Goal: Task Accomplishment & Management: Manage account settings

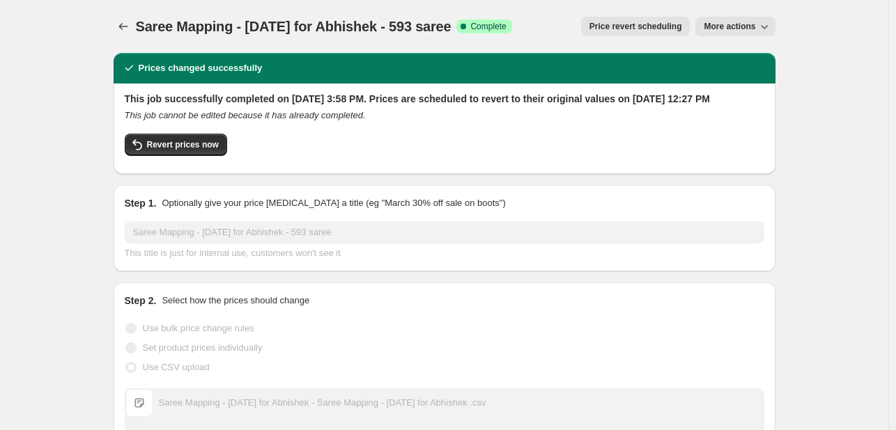
click at [647, 29] on span "Price revert scheduling" at bounding box center [635, 26] width 93 height 11
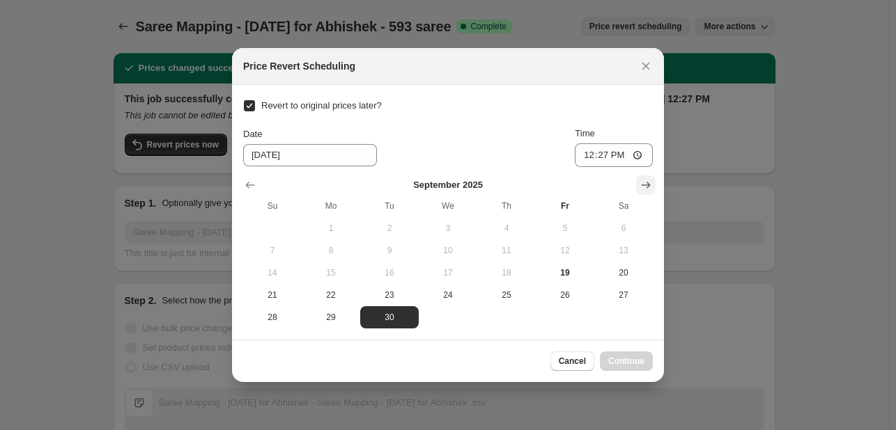
click at [644, 187] on icon "Show next month, October 2025" at bounding box center [646, 185] width 14 height 14
click at [644, 187] on icon "Show next month, November 2025" at bounding box center [646, 185] width 14 height 14
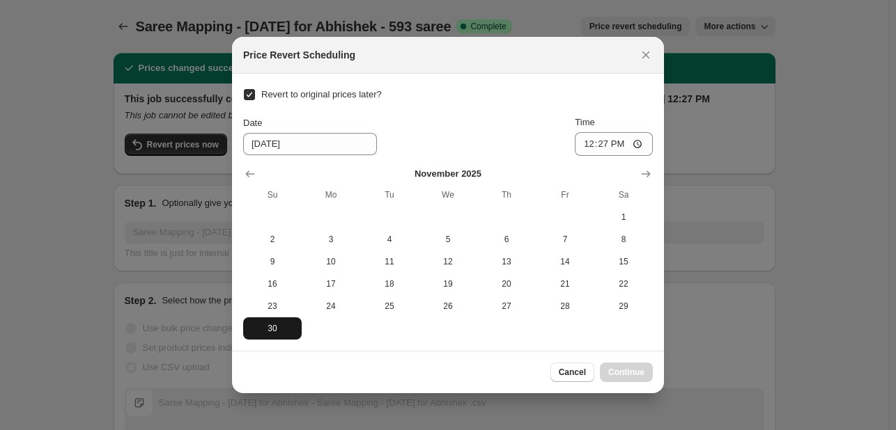
click at [269, 332] on span "30" at bounding box center [272, 328] width 47 height 11
type input "[DATE]"
click at [630, 369] on span "Continue" at bounding box center [626, 372] width 36 height 11
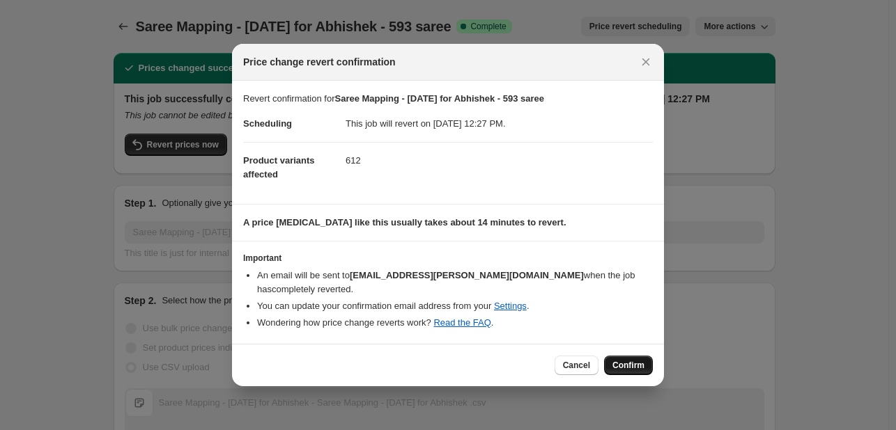
click at [633, 360] on span "Confirm" at bounding box center [628, 365] width 32 height 11
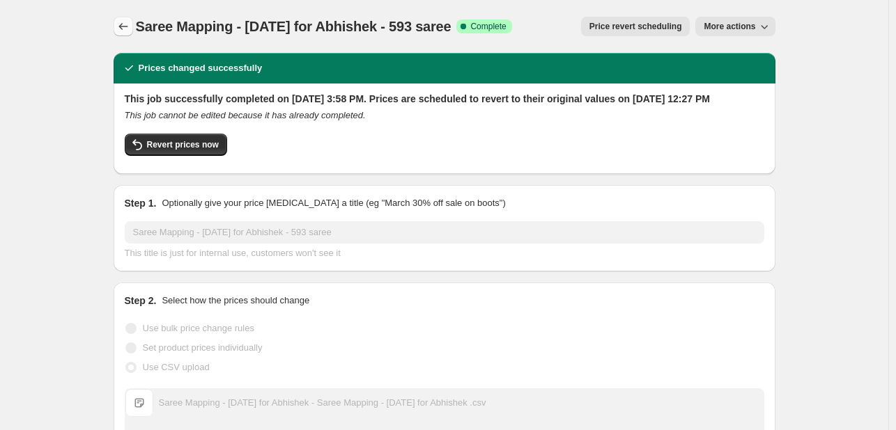
click at [124, 24] on icon "Price change jobs" at bounding box center [122, 26] width 9 height 7
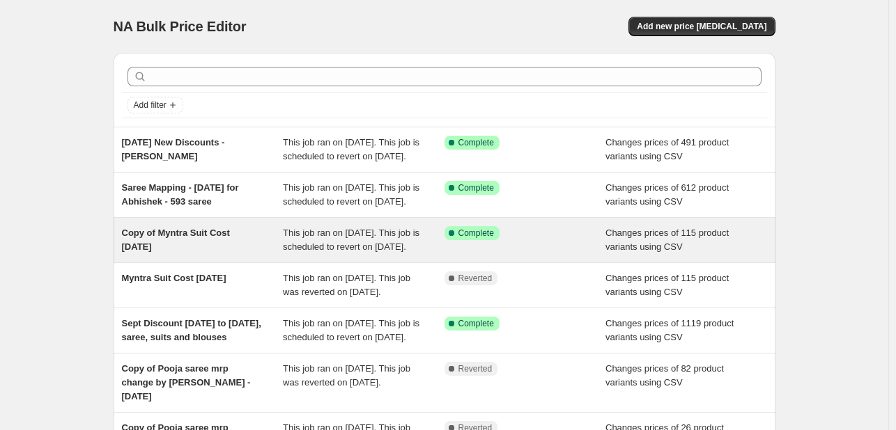
click at [449, 254] on div "Success Complete Complete" at bounding box center [525, 240] width 162 height 28
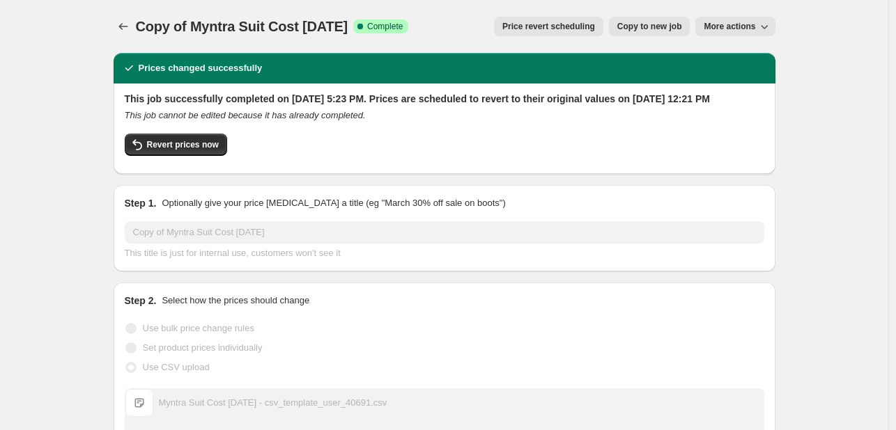
click at [549, 33] on button "Price revert scheduling" at bounding box center [548, 27] width 109 height 20
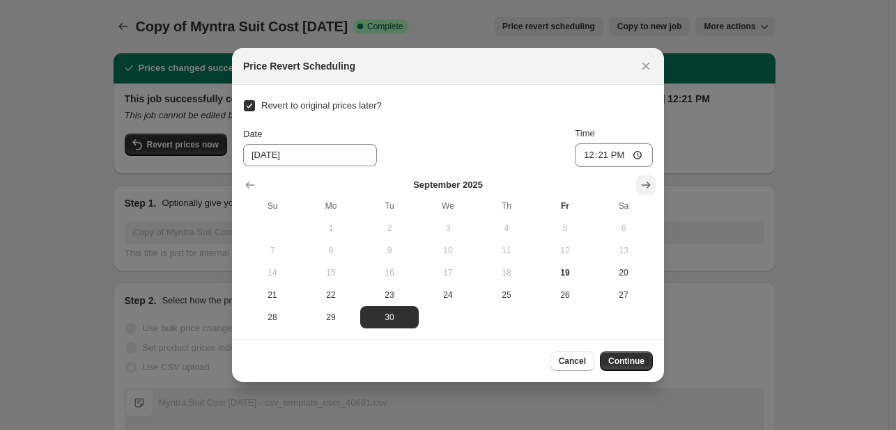
click at [644, 180] on icon "Show next month, October 2025" at bounding box center [646, 185] width 14 height 14
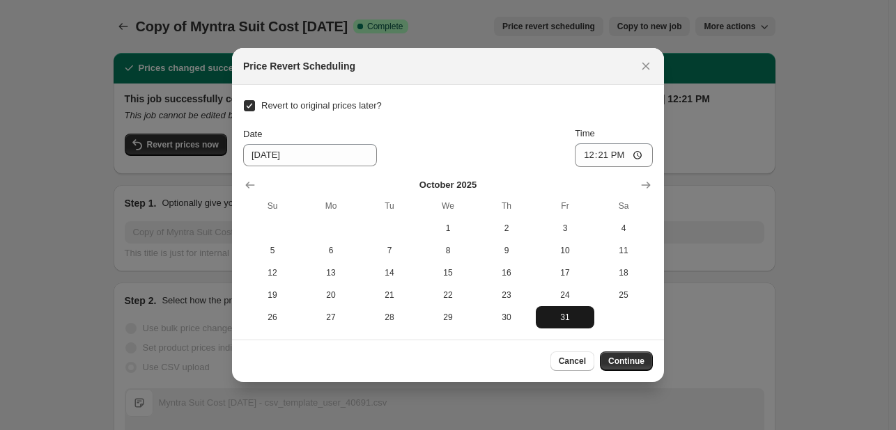
click at [564, 316] on span "31" at bounding box center [564, 317] width 47 height 11
type input "[DATE]"
click at [633, 363] on span "Continue" at bounding box center [626, 361] width 36 height 11
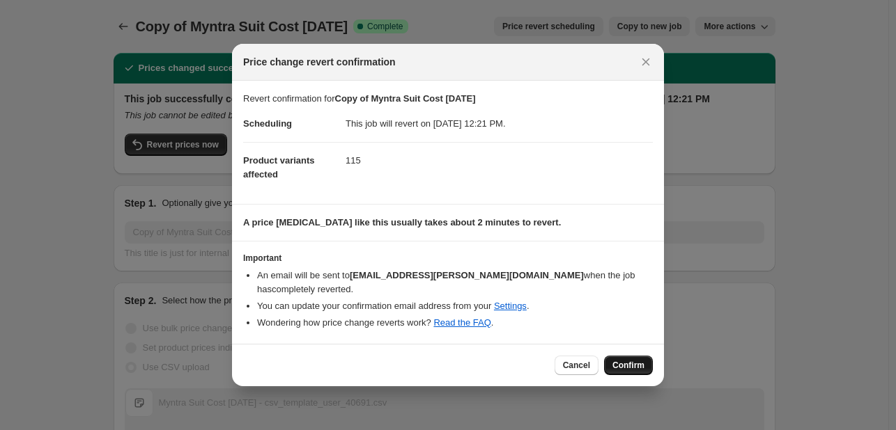
click at [626, 360] on span "Confirm" at bounding box center [628, 365] width 32 height 11
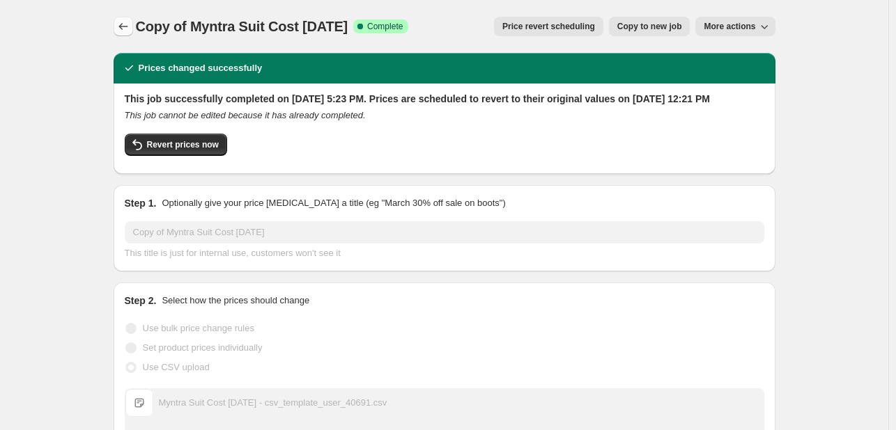
click at [127, 26] on icon "Price change jobs" at bounding box center [123, 27] width 14 height 14
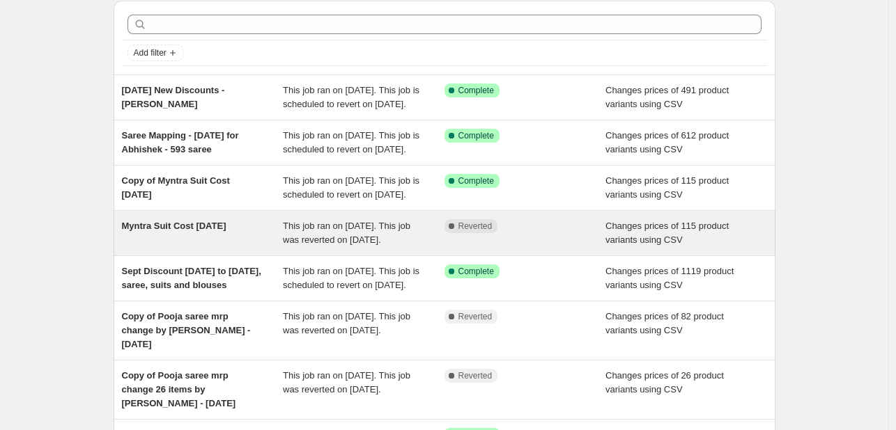
scroll to position [79, 0]
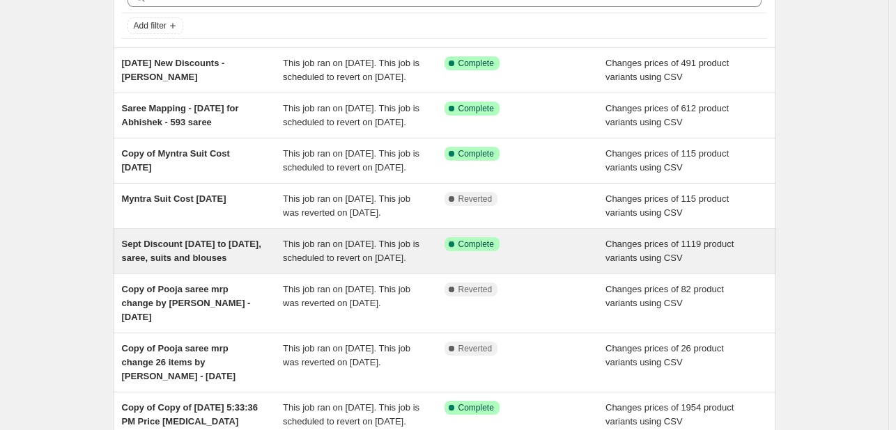
click at [625, 265] on div "Changes prices of 1119 product variants using CSV" at bounding box center [686, 252] width 162 height 28
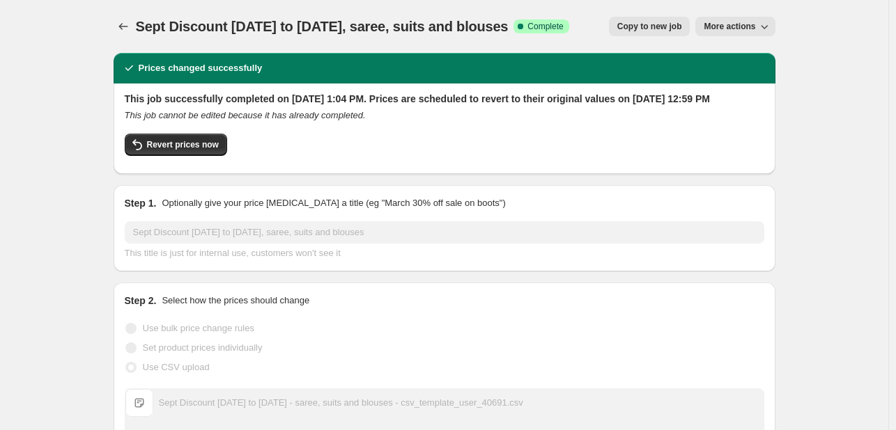
click at [750, 27] on span "More actions" at bounding box center [730, 26] width 52 height 11
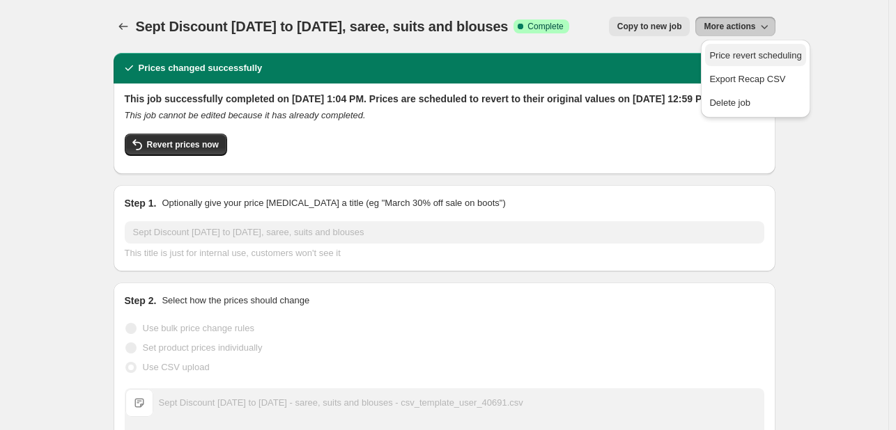
click at [768, 62] on button "Price revert scheduling" at bounding box center [755, 55] width 100 height 22
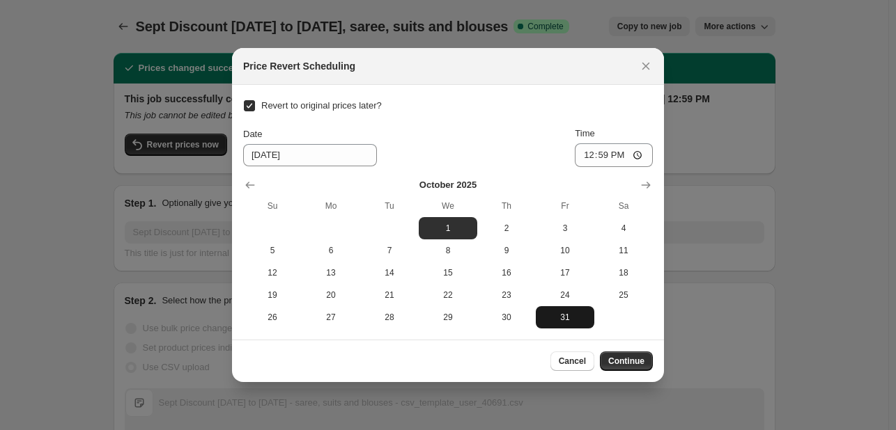
click at [569, 319] on span "31" at bounding box center [564, 317] width 47 height 11
type input "[DATE]"
click at [637, 364] on span "Continue" at bounding box center [626, 361] width 36 height 11
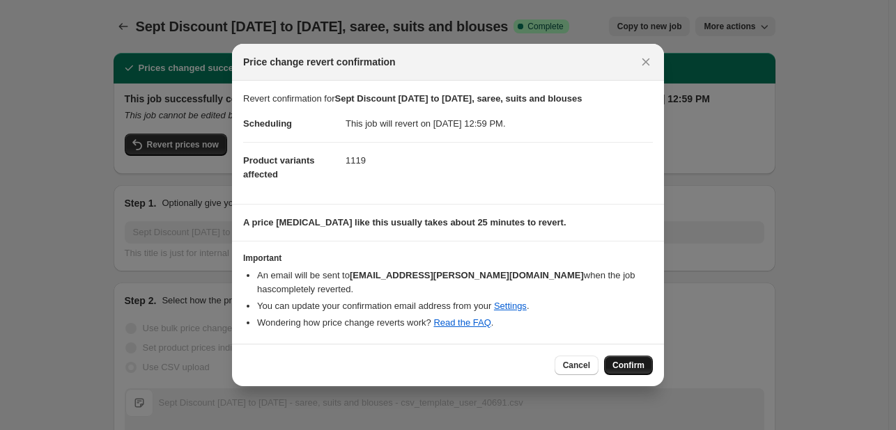
click at [635, 356] on button "Confirm" at bounding box center [628, 366] width 49 height 20
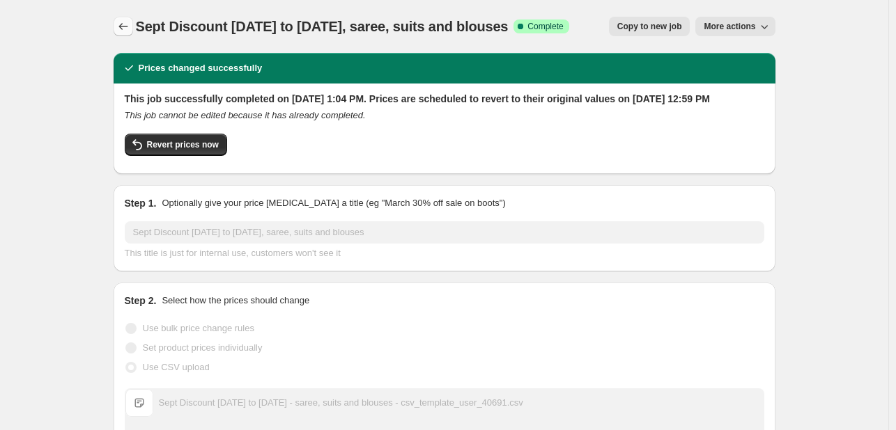
click at [130, 28] on icon "Price change jobs" at bounding box center [123, 27] width 14 height 14
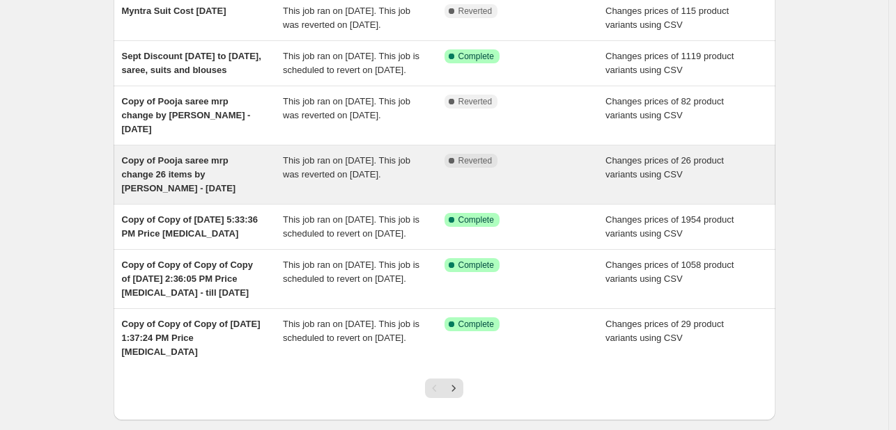
scroll to position [270, 0]
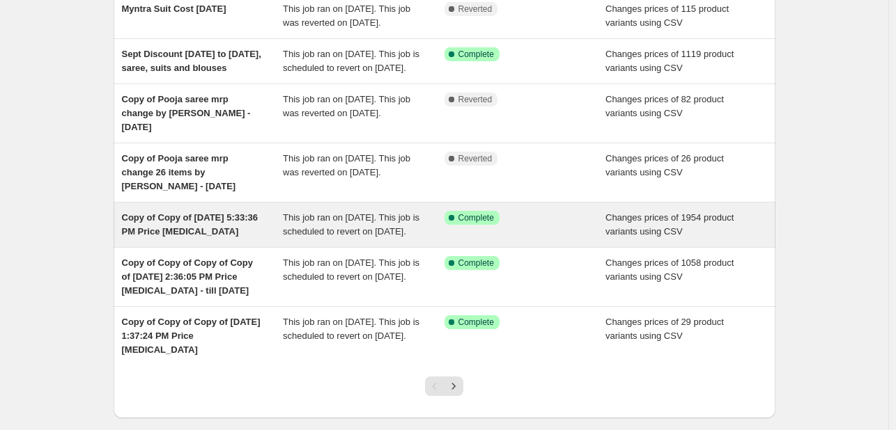
click at [441, 239] on div "This job ran on [DATE]. This job is scheduled to revert on [DATE]." at bounding box center [364, 225] width 162 height 28
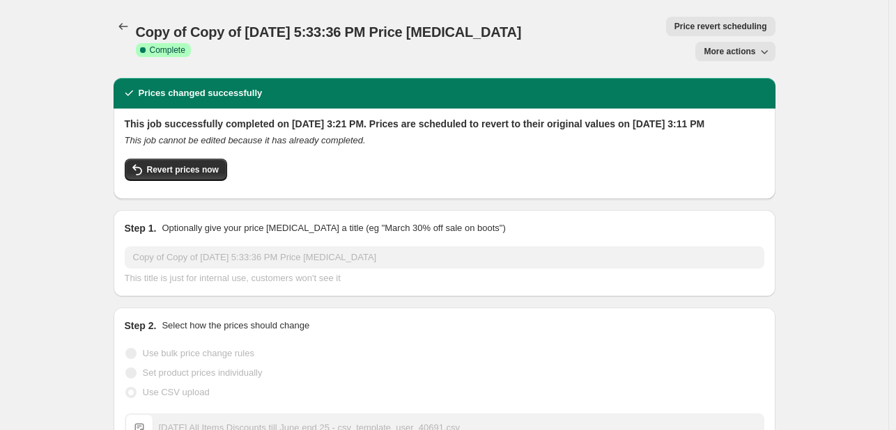
click at [674, 24] on span "Price revert scheduling" at bounding box center [720, 26] width 93 height 11
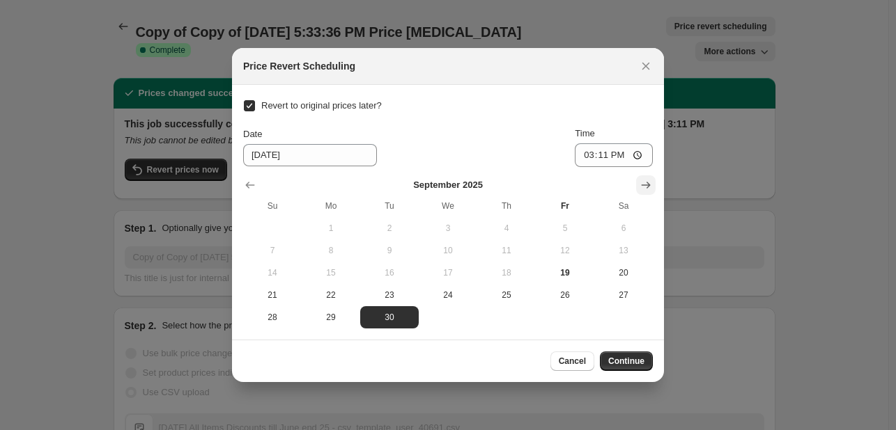
click at [649, 176] on button "Show next month, October 2025" at bounding box center [646, 186] width 20 height 20
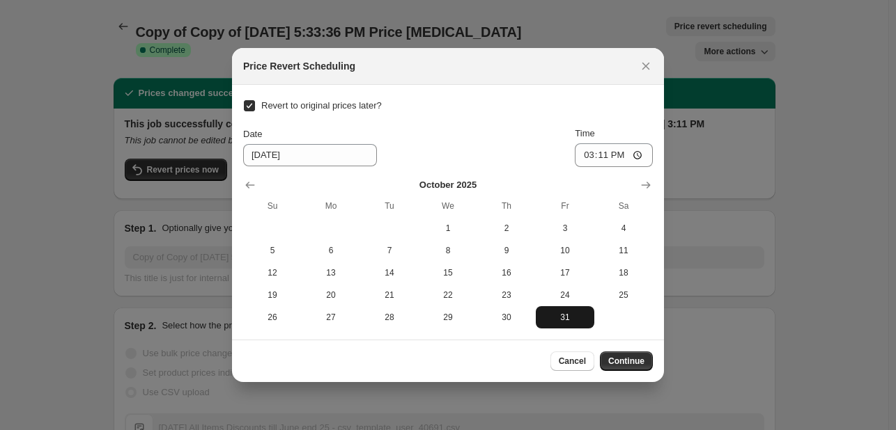
click at [571, 316] on span "31" at bounding box center [564, 317] width 47 height 11
type input "[DATE]"
click at [632, 359] on span "Continue" at bounding box center [626, 361] width 36 height 11
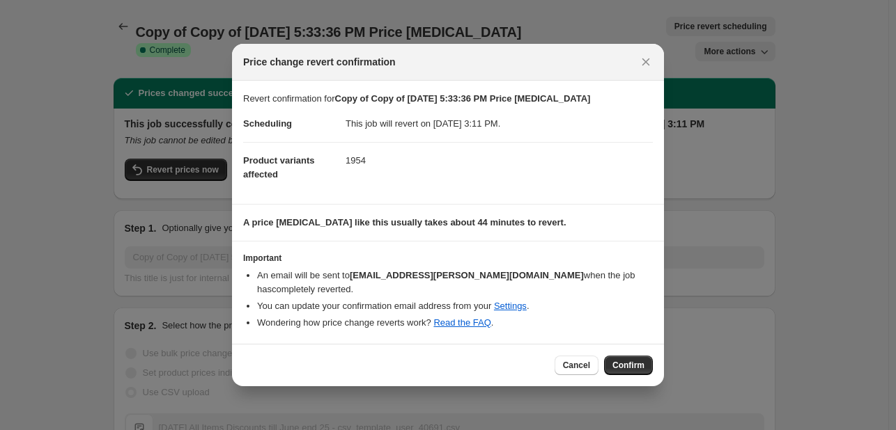
click at [632, 360] on span "Confirm" at bounding box center [628, 365] width 32 height 11
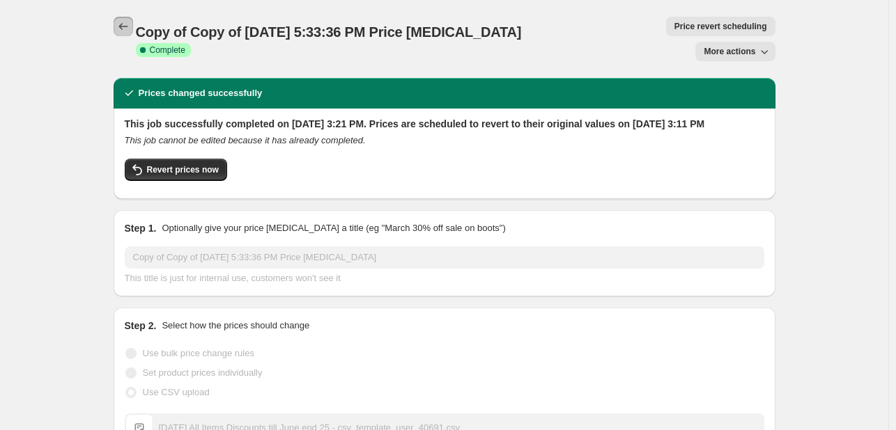
click at [123, 28] on icon "Price change jobs" at bounding box center [122, 26] width 9 height 7
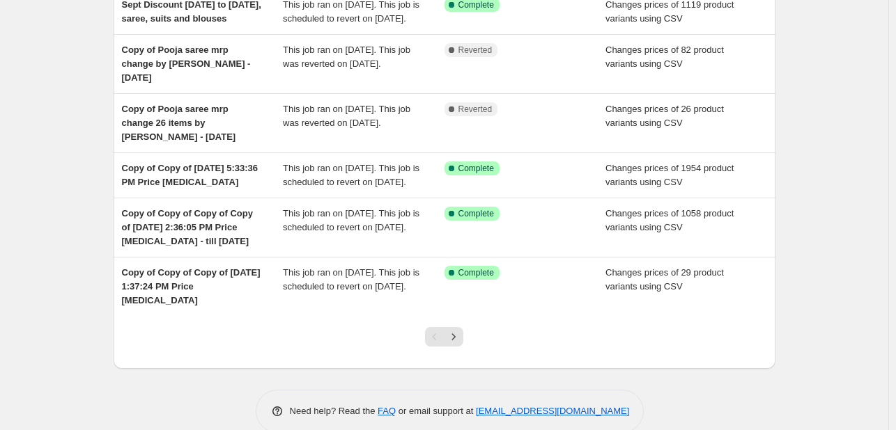
scroll to position [320, 0]
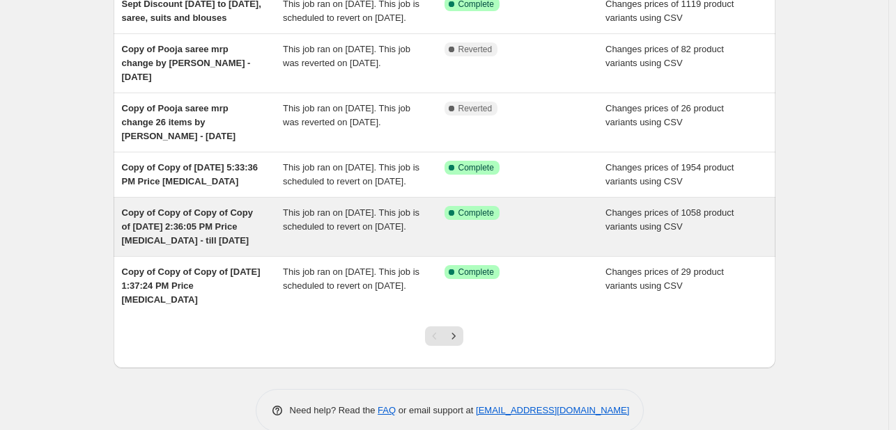
click at [525, 248] on div "Success Complete Complete" at bounding box center [525, 227] width 162 height 42
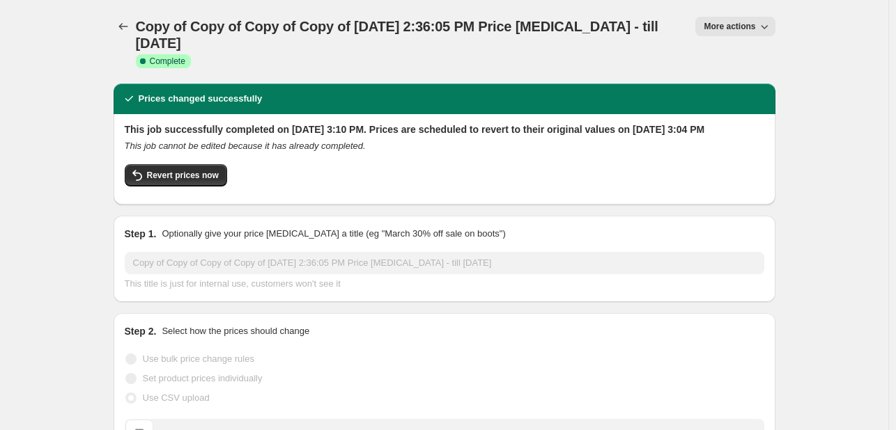
click at [745, 25] on span "More actions" at bounding box center [730, 26] width 52 height 11
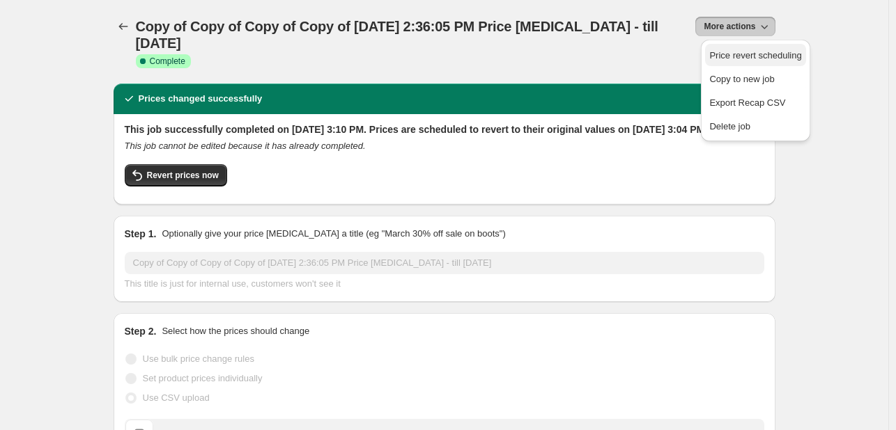
click at [738, 58] on span "Price revert scheduling" at bounding box center [755, 55] width 92 height 10
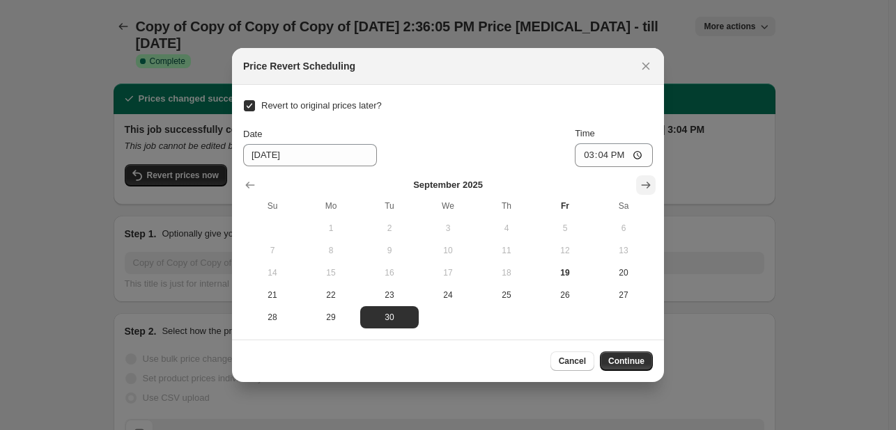
click at [646, 183] on icon "Show next month, October 2025" at bounding box center [646, 185] width 14 height 14
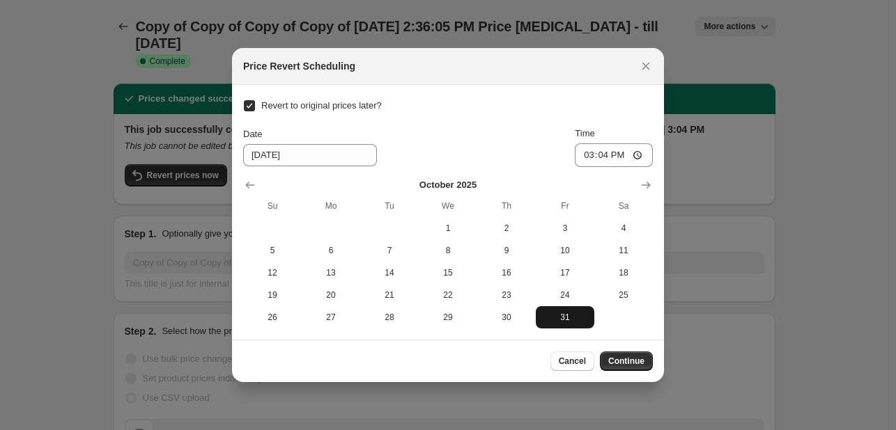
click at [559, 312] on span "31" at bounding box center [564, 317] width 47 height 11
type input "[DATE]"
click at [631, 365] on span "Continue" at bounding box center [626, 361] width 36 height 11
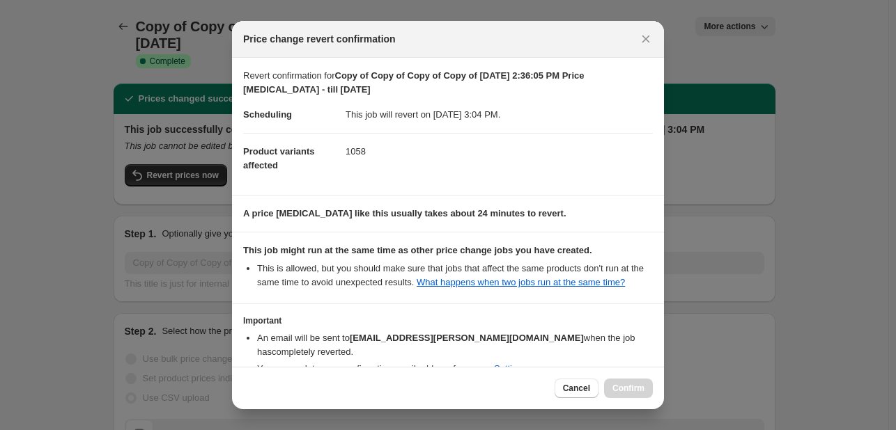
scroll to position [81, 0]
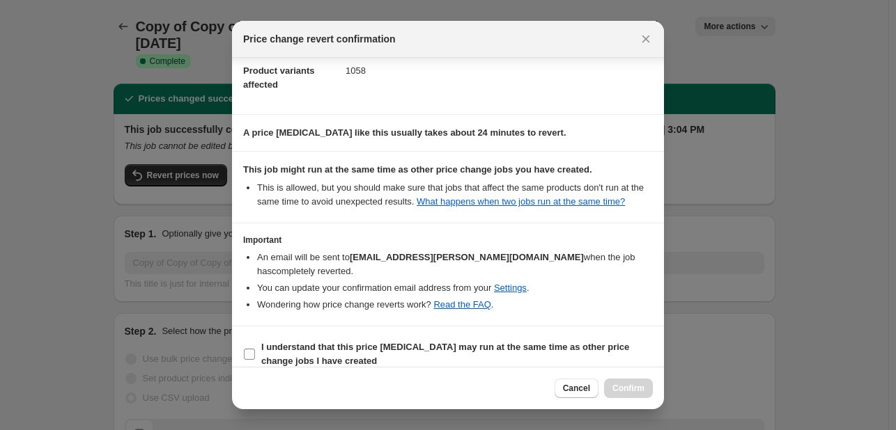
click at [245, 349] on input "I understand that this price [MEDICAL_DATA] may run at the same time as other p…" at bounding box center [249, 354] width 11 height 11
checkbox input "true"
click at [622, 389] on span "Confirm" at bounding box center [628, 388] width 32 height 11
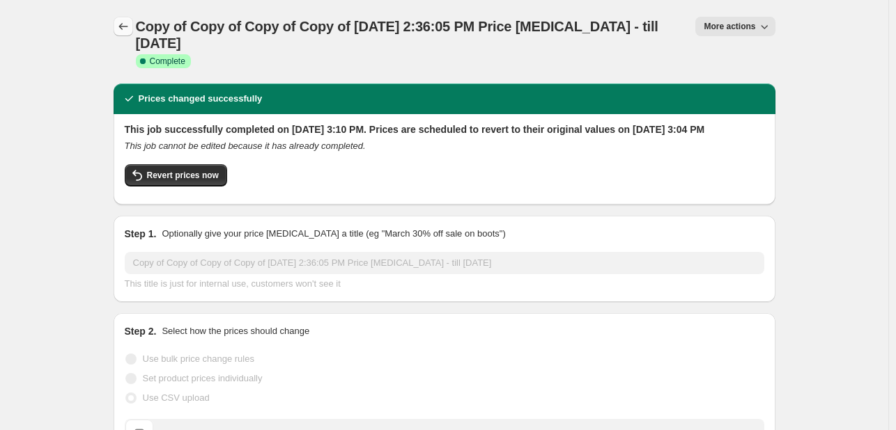
click at [127, 24] on icon "Price change jobs" at bounding box center [123, 27] width 14 height 14
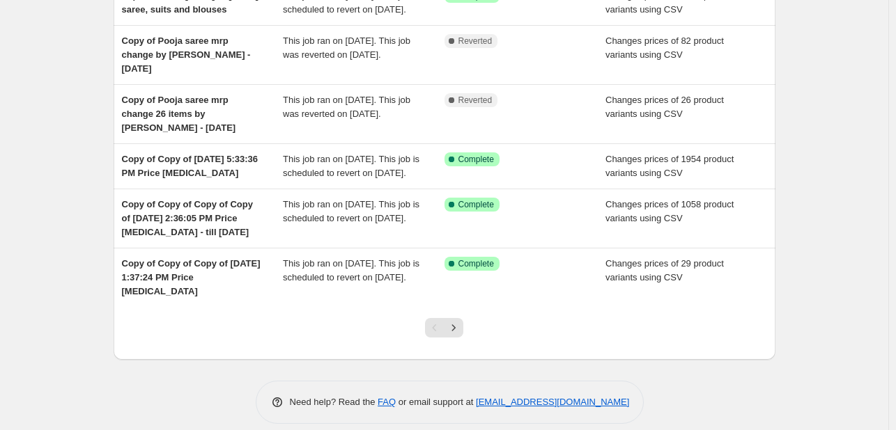
scroll to position [329, 0]
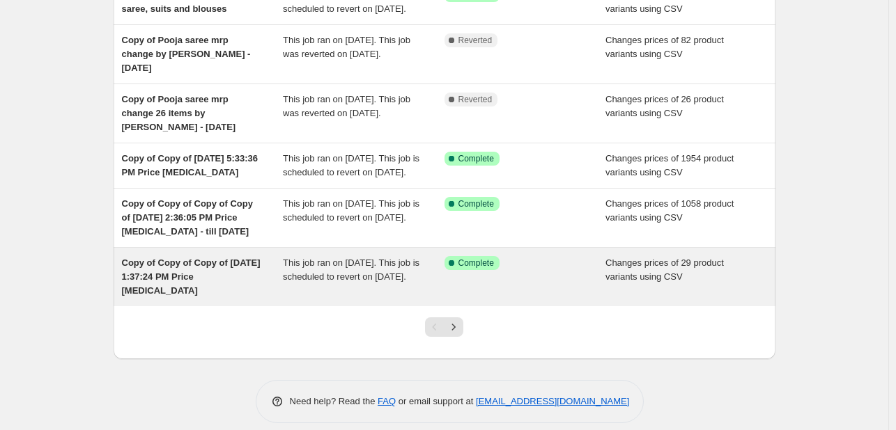
click at [672, 298] on div "Changes prices of 29 product variants using CSV" at bounding box center [686, 277] width 162 height 42
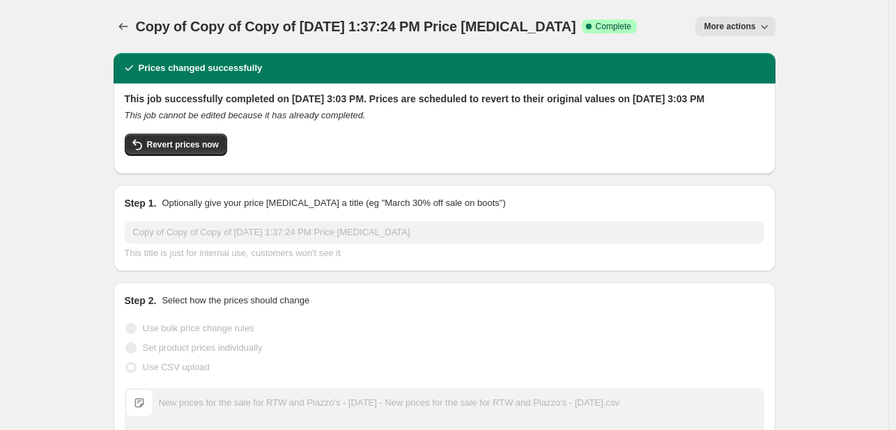
click at [747, 24] on span "More actions" at bounding box center [730, 26] width 52 height 11
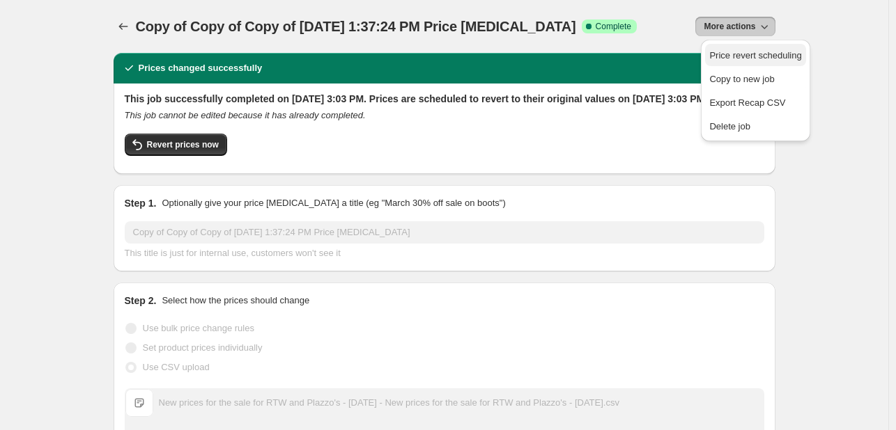
click at [745, 53] on span "Price revert scheduling" at bounding box center [755, 55] width 92 height 10
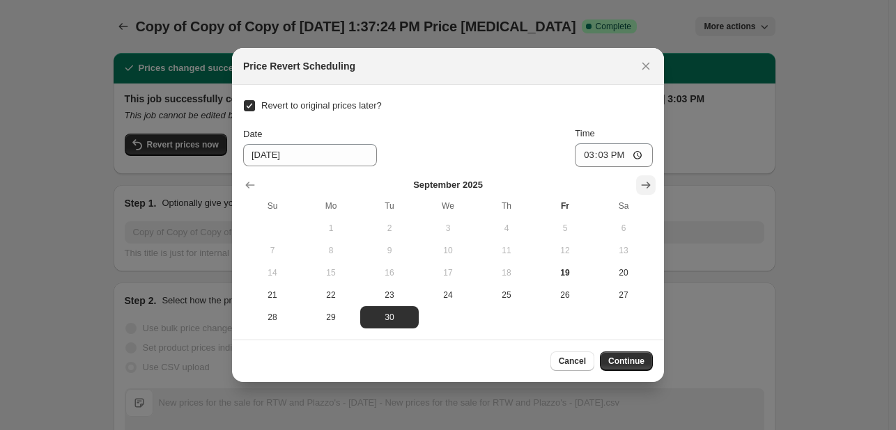
click at [648, 186] on icon "Show next month, October 2025" at bounding box center [646, 185] width 9 height 7
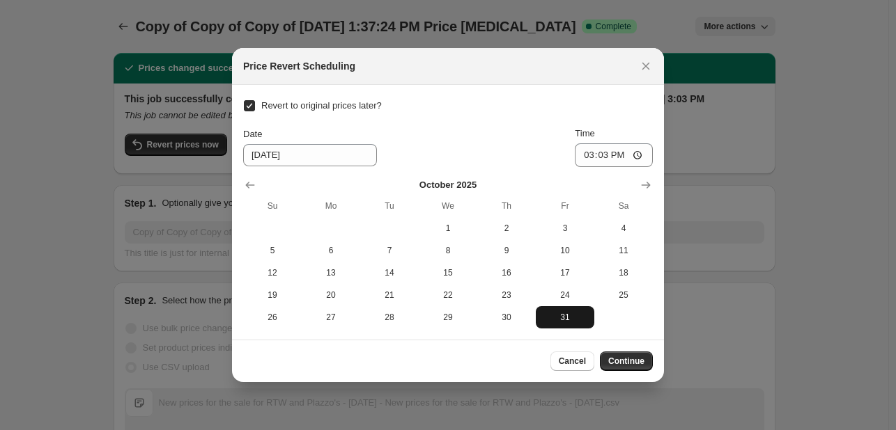
click at [573, 318] on span "31" at bounding box center [564, 317] width 47 height 11
type input "[DATE]"
click at [641, 364] on span "Continue" at bounding box center [626, 361] width 36 height 11
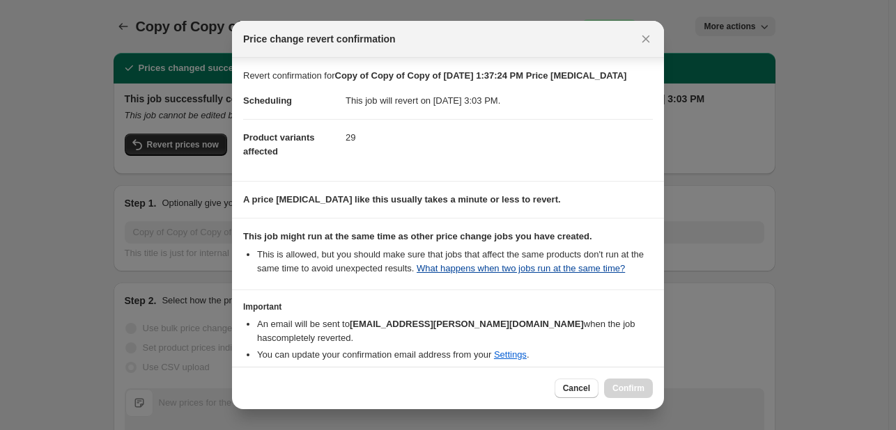
scroll to position [67, 0]
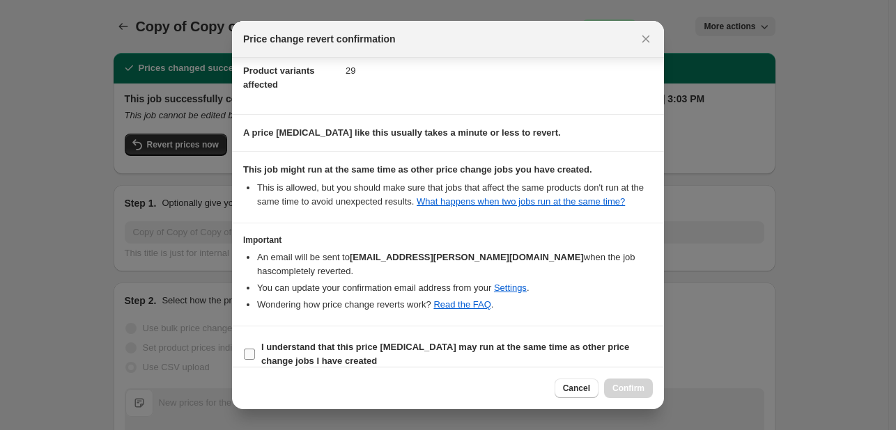
click at [249, 349] on input "I understand that this price [MEDICAL_DATA] may run at the same time as other p…" at bounding box center [249, 354] width 11 height 11
checkbox input "true"
click at [629, 387] on span "Confirm" at bounding box center [628, 388] width 32 height 11
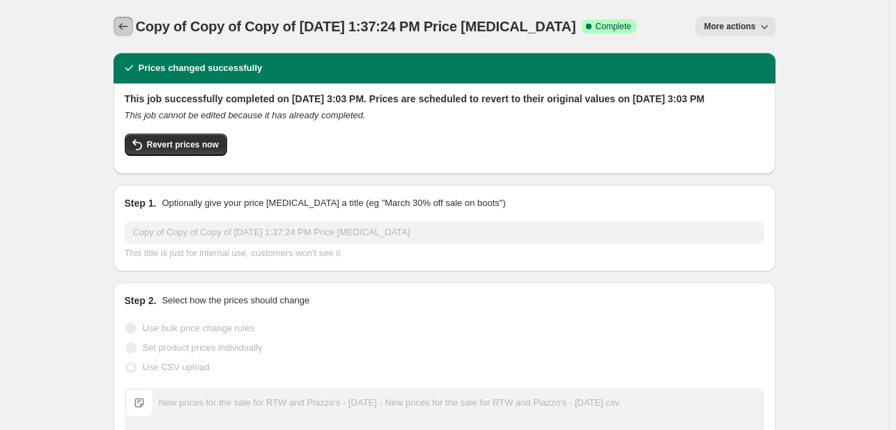
click at [130, 29] on icon "Price change jobs" at bounding box center [123, 27] width 14 height 14
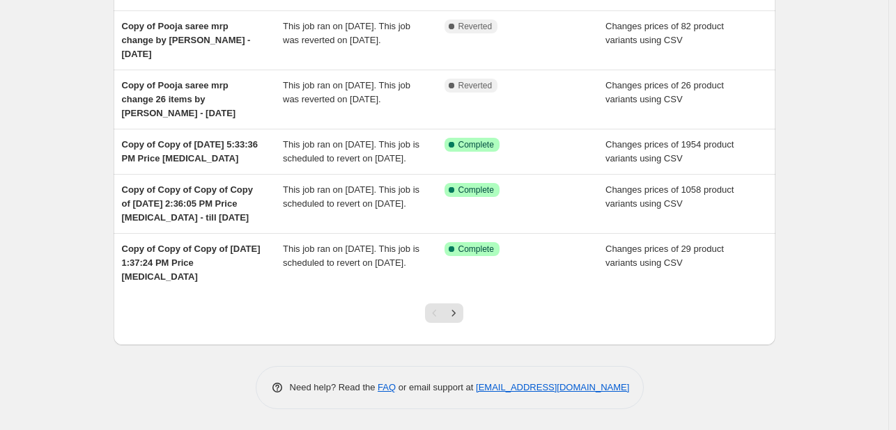
scroll to position [424, 0]
drag, startPoint x: 518, startPoint y: 267, endPoint x: 546, endPoint y: 335, distance: 73.7
click at [546, 335] on div at bounding box center [445, 319] width 662 height 53
click at [460, 317] on icon "Next" at bounding box center [454, 314] width 14 height 14
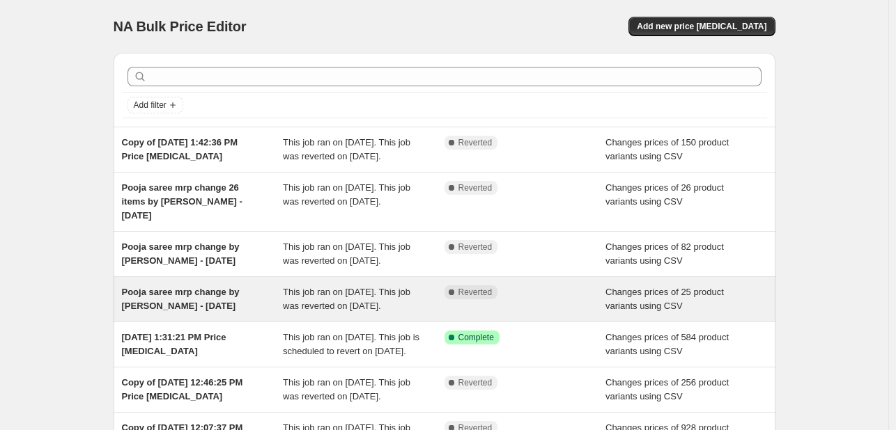
scroll to position [178, 0]
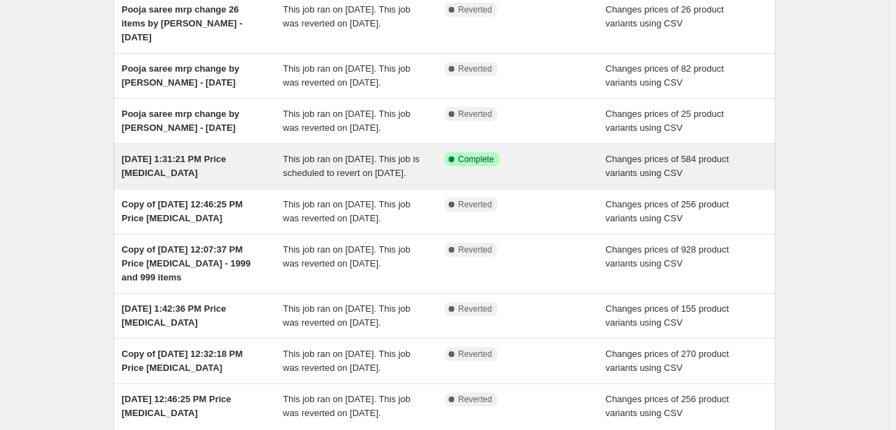
click at [592, 180] on div "Success Complete Complete" at bounding box center [525, 167] width 162 height 28
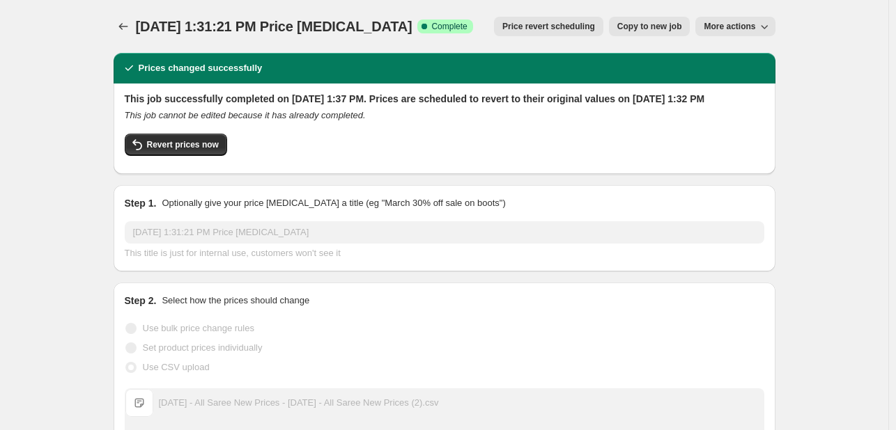
click at [546, 33] on button "Price revert scheduling" at bounding box center [548, 27] width 109 height 20
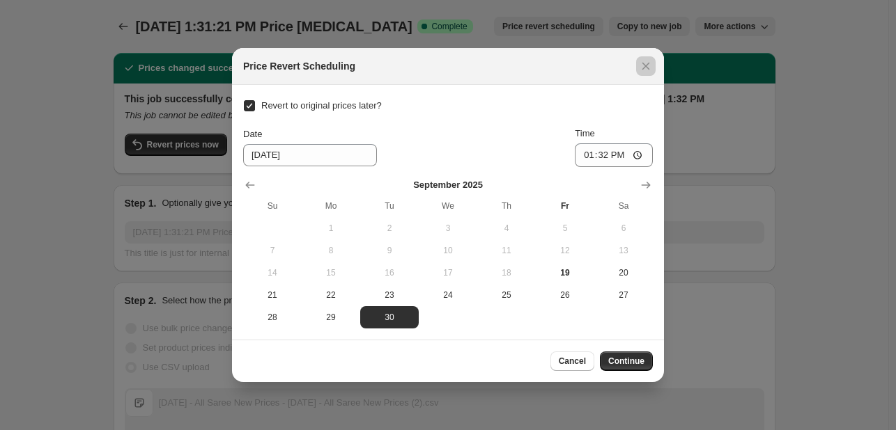
click at [546, 33] on div at bounding box center [448, 215] width 896 height 430
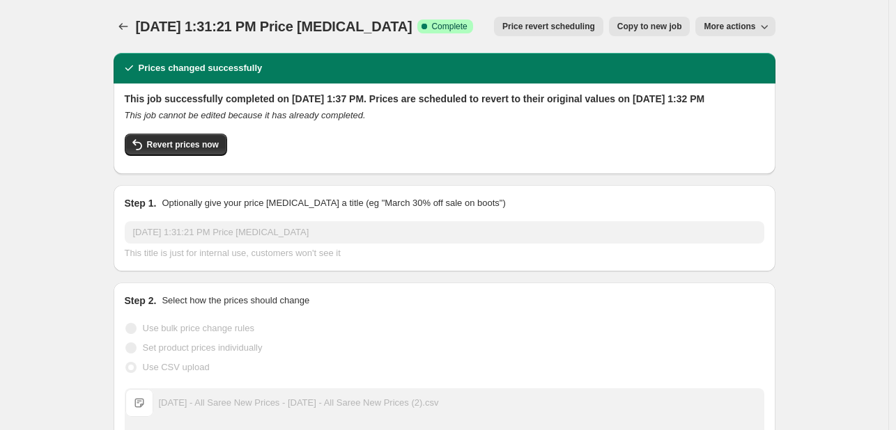
click at [551, 26] on span "Price revert scheduling" at bounding box center [548, 26] width 93 height 11
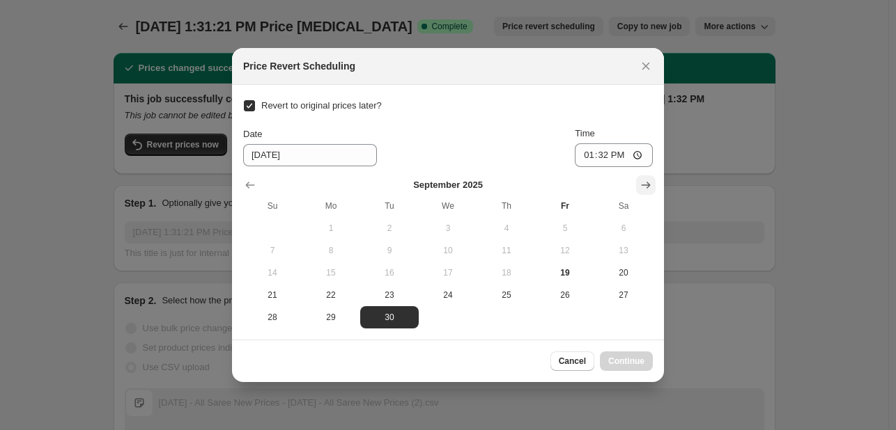
click at [646, 180] on icon "Show next month, October 2025" at bounding box center [646, 185] width 14 height 14
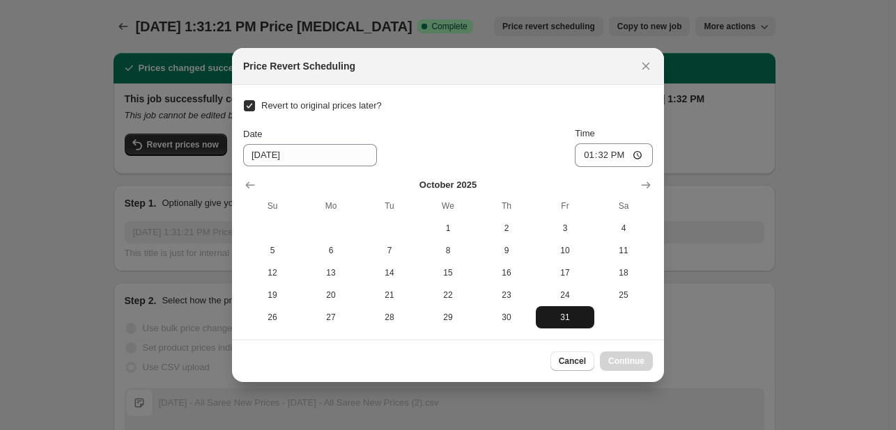
click at [566, 313] on span "31" at bounding box center [564, 317] width 47 height 11
type input "[DATE]"
click at [622, 363] on span "Continue" at bounding box center [626, 361] width 36 height 11
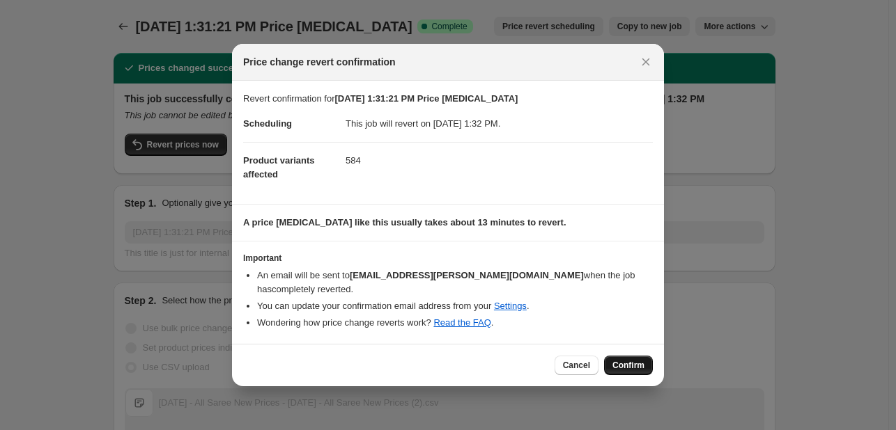
click at [635, 360] on span "Confirm" at bounding box center [628, 365] width 32 height 11
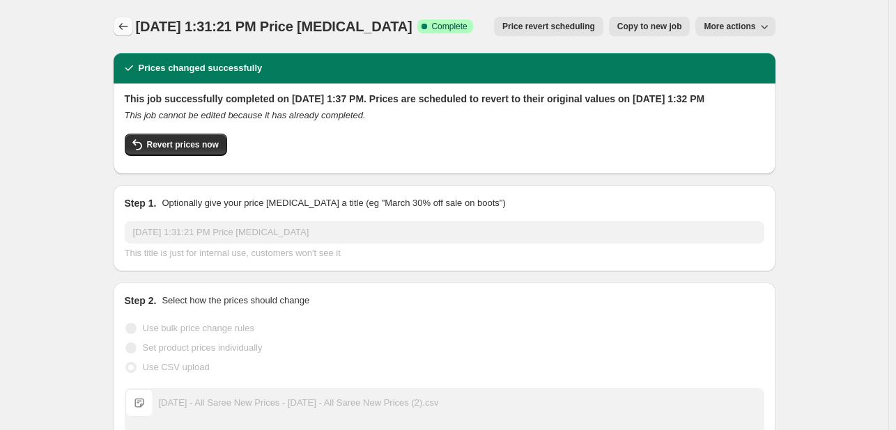
click at [124, 26] on icon "Price change jobs" at bounding box center [123, 27] width 14 height 14
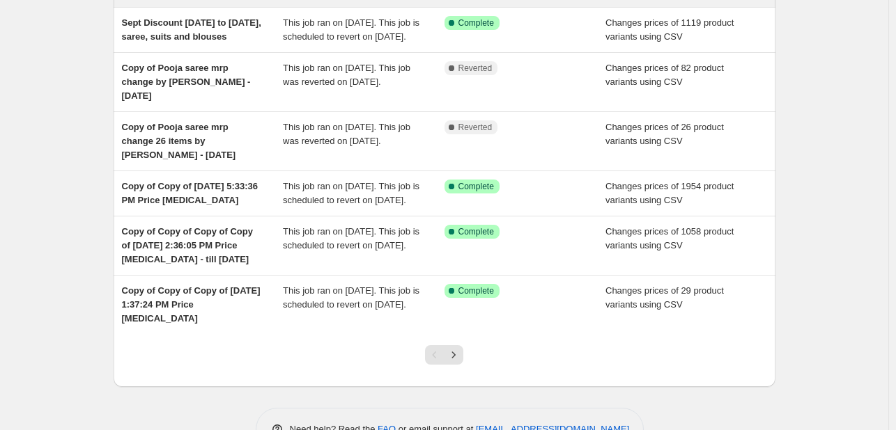
scroll to position [424, 0]
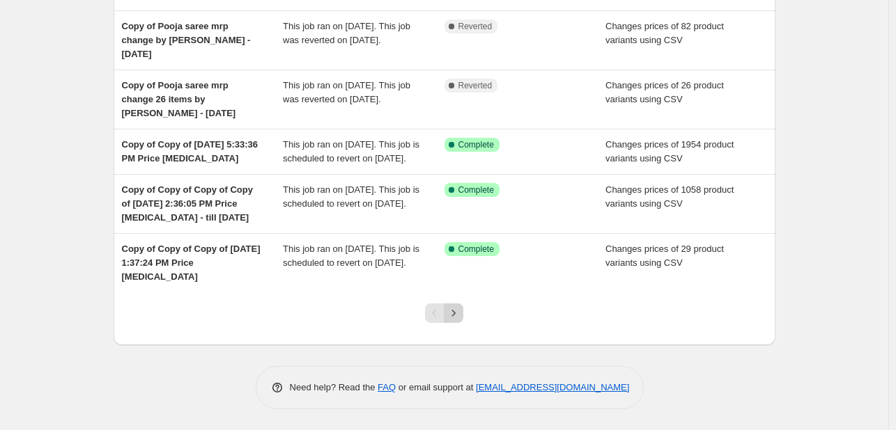
click at [456, 315] on icon "Next" at bounding box center [454, 314] width 14 height 14
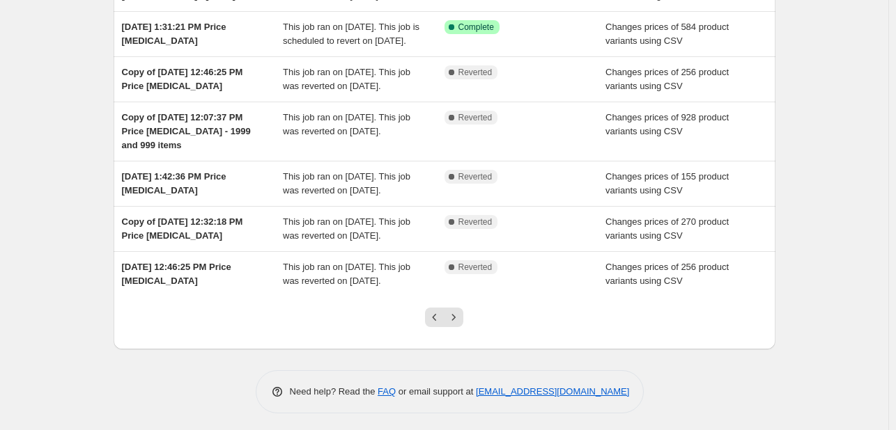
scroll to position [410, 0]
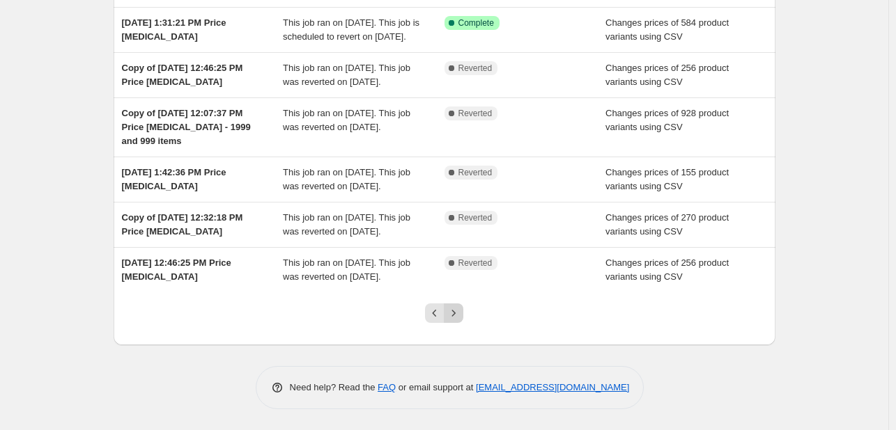
click at [459, 313] on icon "Next" at bounding box center [454, 314] width 14 height 14
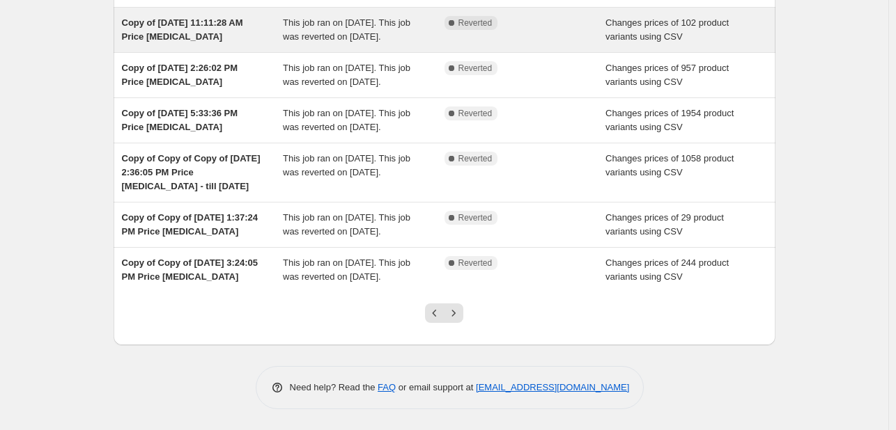
scroll to position [355, 0]
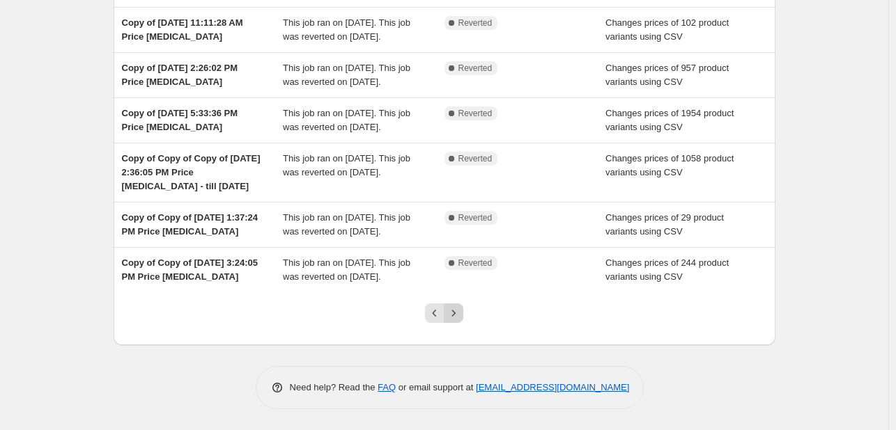
click at [460, 316] on icon "Next" at bounding box center [454, 314] width 14 height 14
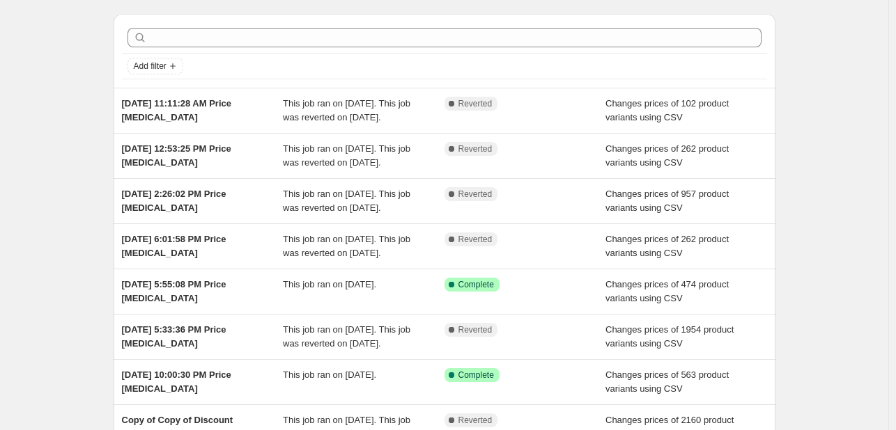
scroll to position [0, 0]
